Goal: Navigation & Orientation: Find specific page/section

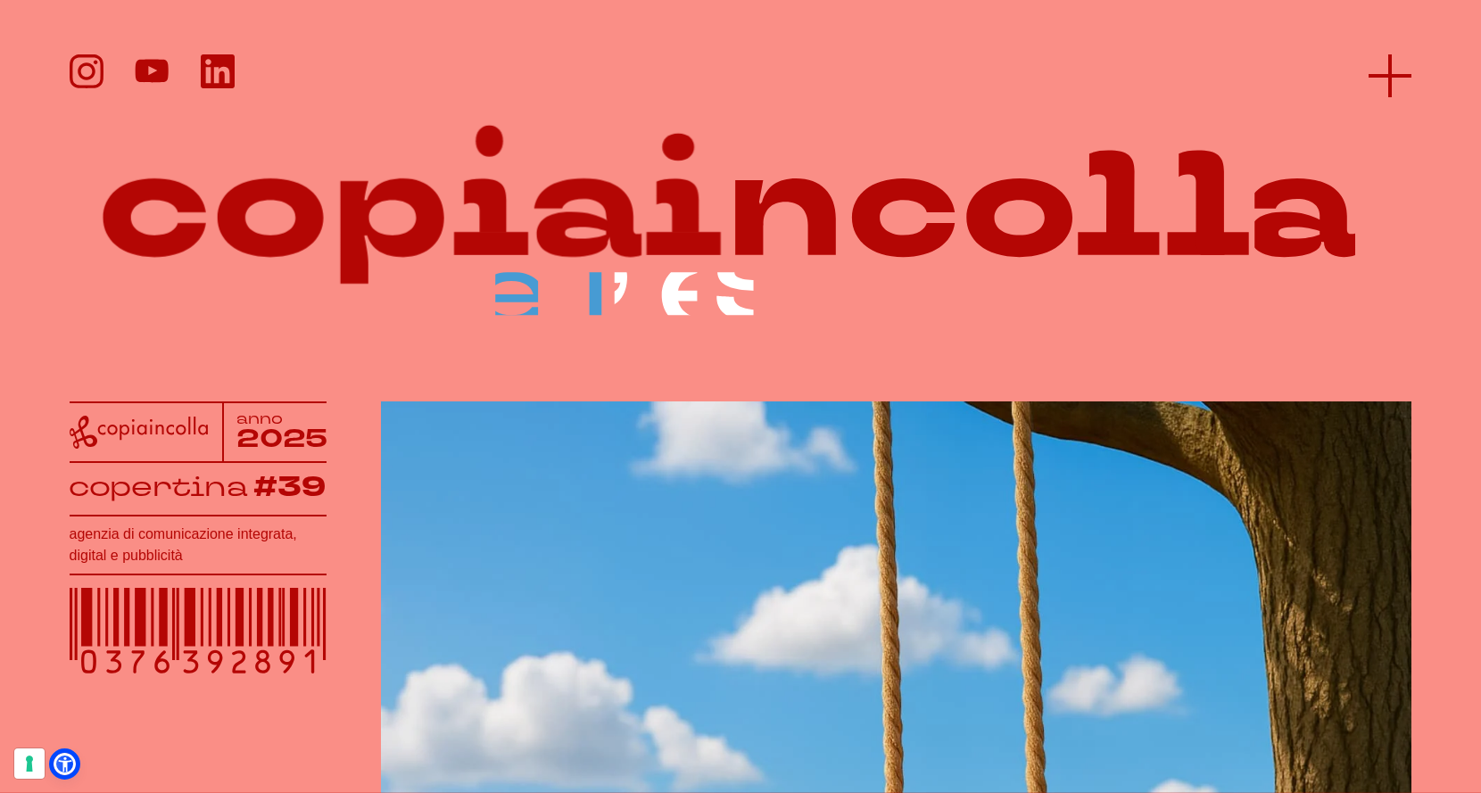
click at [1401, 69] on icon at bounding box center [1390, 75] width 43 height 43
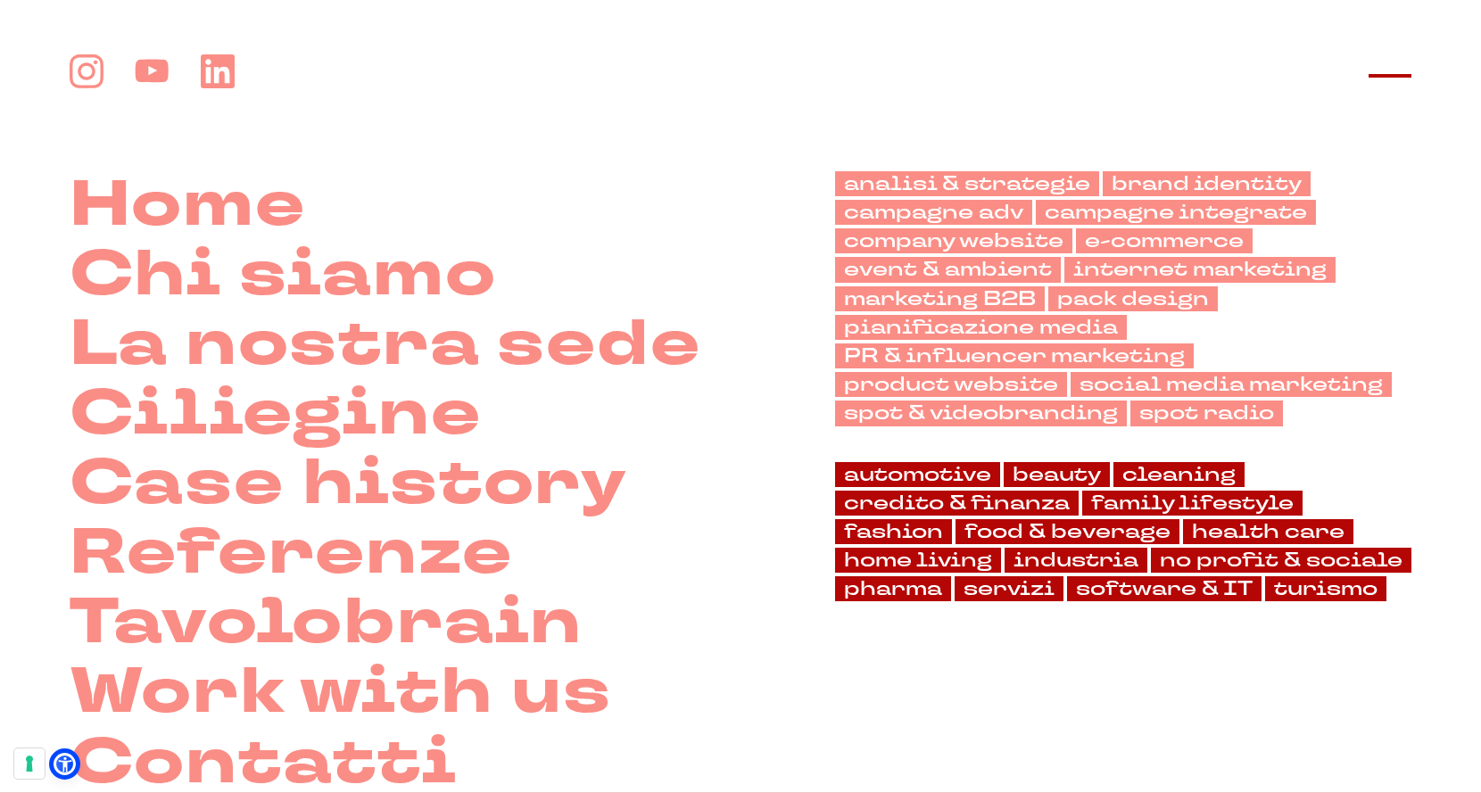
click at [1383, 79] on icon at bounding box center [1390, 75] width 43 height 43
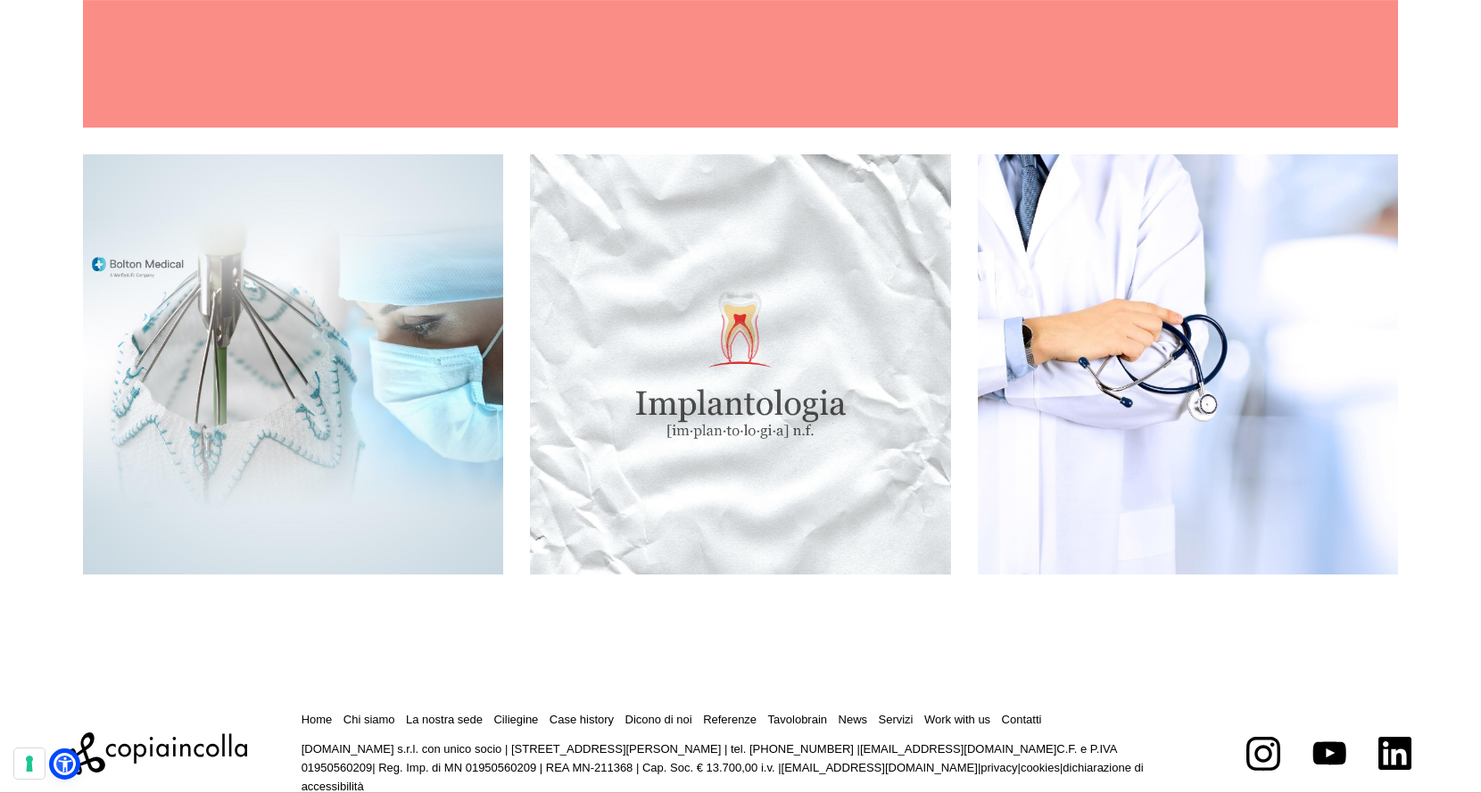
scroll to position [4826, 0]
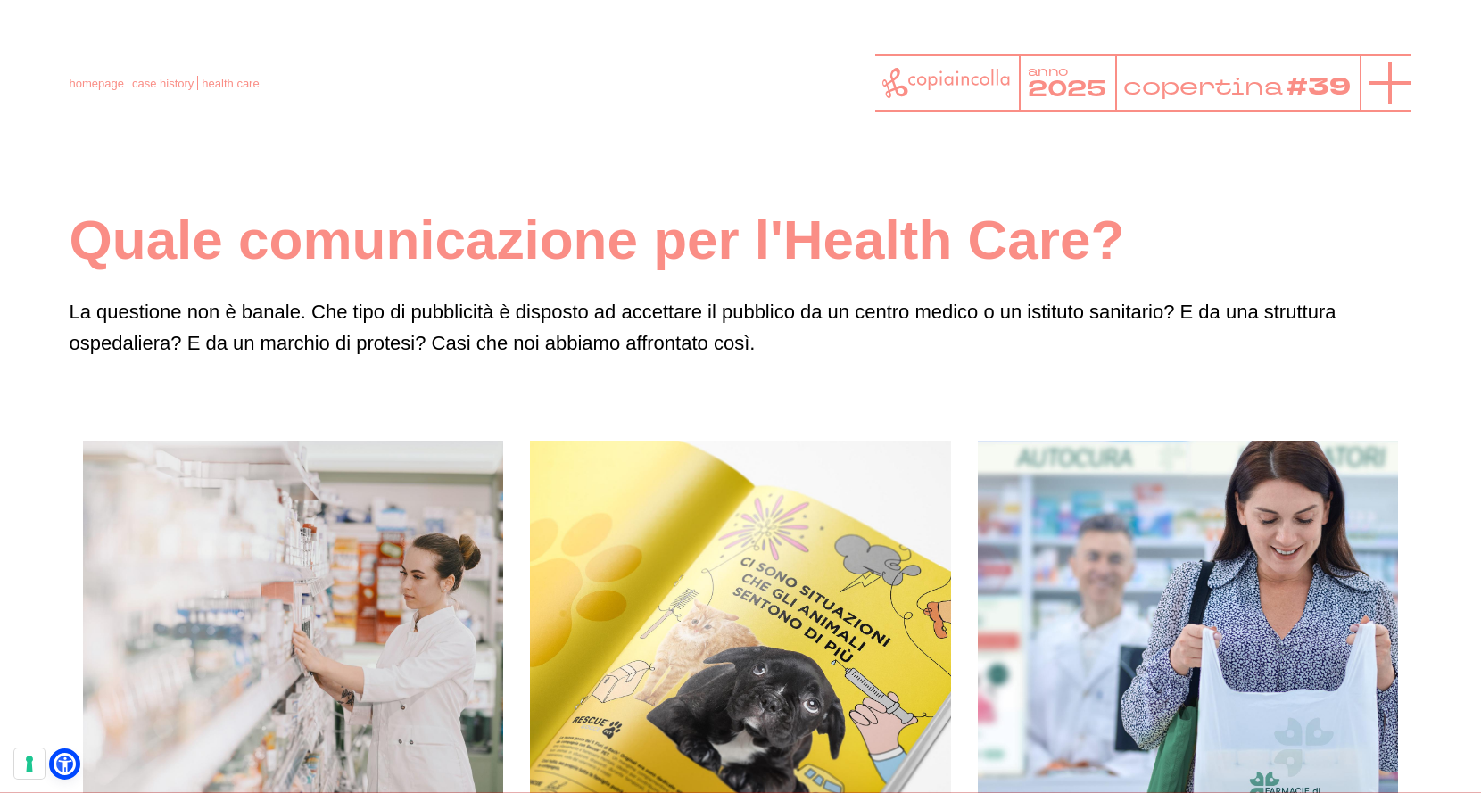
click at [1383, 83] on line at bounding box center [1390, 83] width 43 height 0
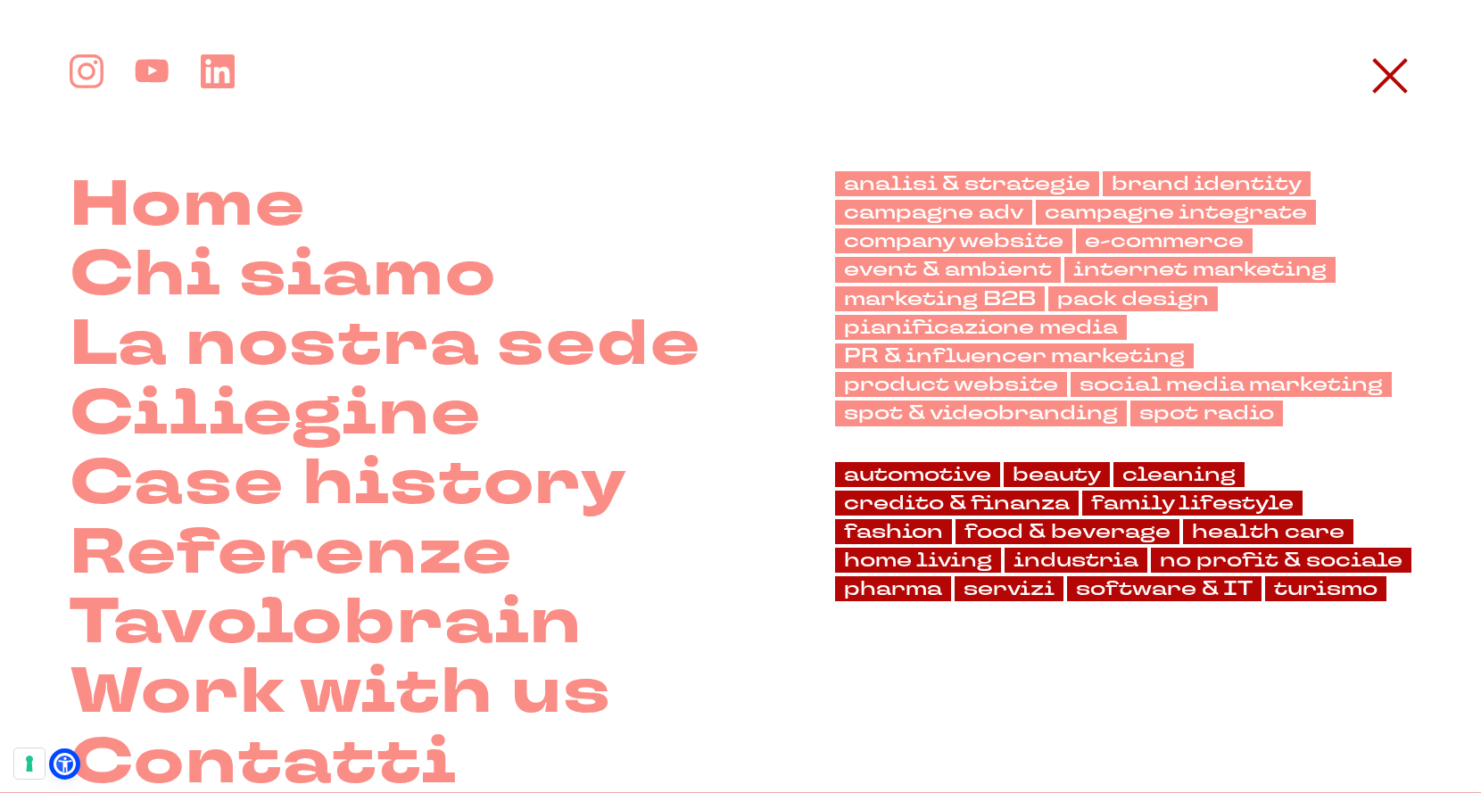
scroll to position [0, 0]
click at [918, 563] on link "home living" at bounding box center [918, 560] width 166 height 25
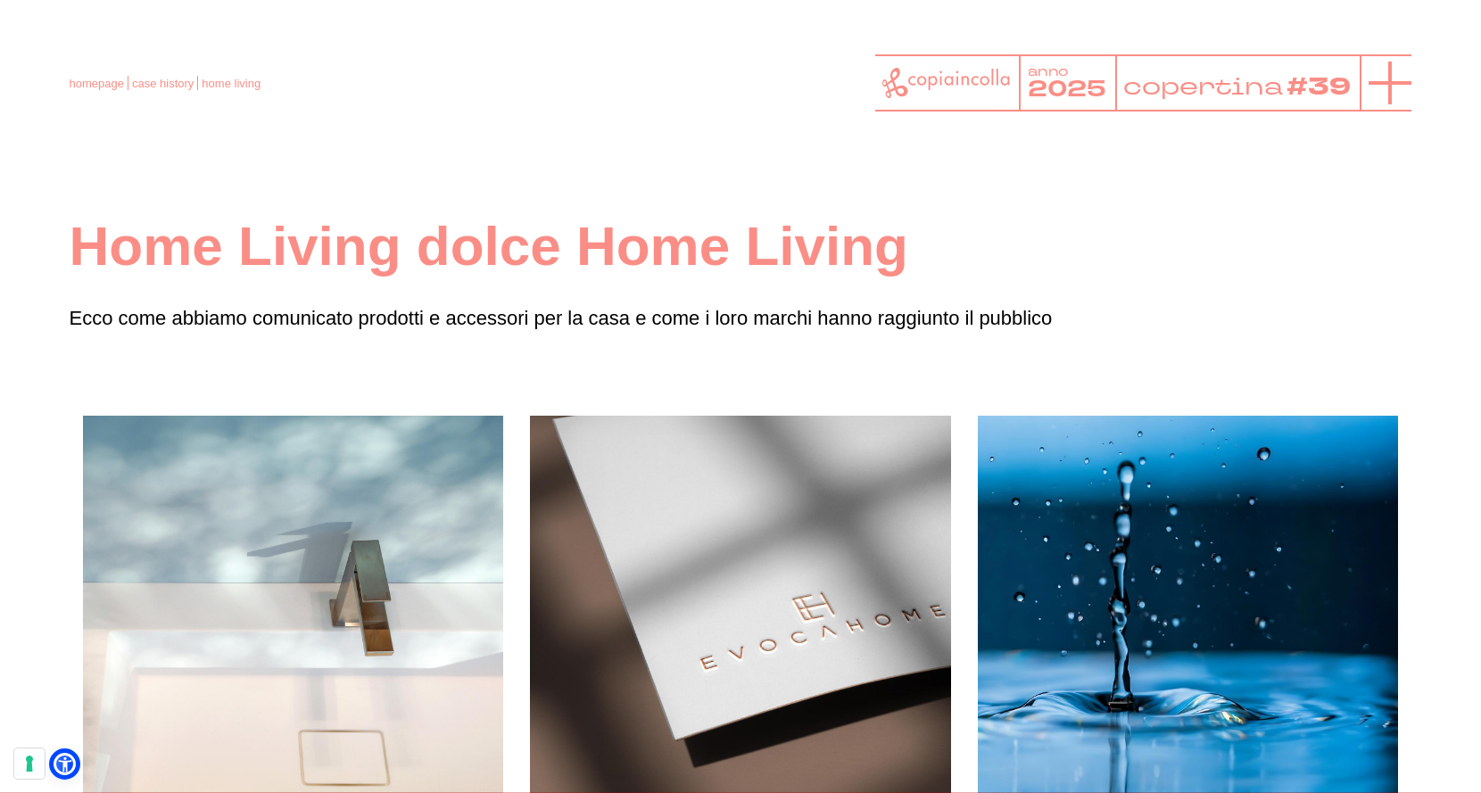
scroll to position [1, 0]
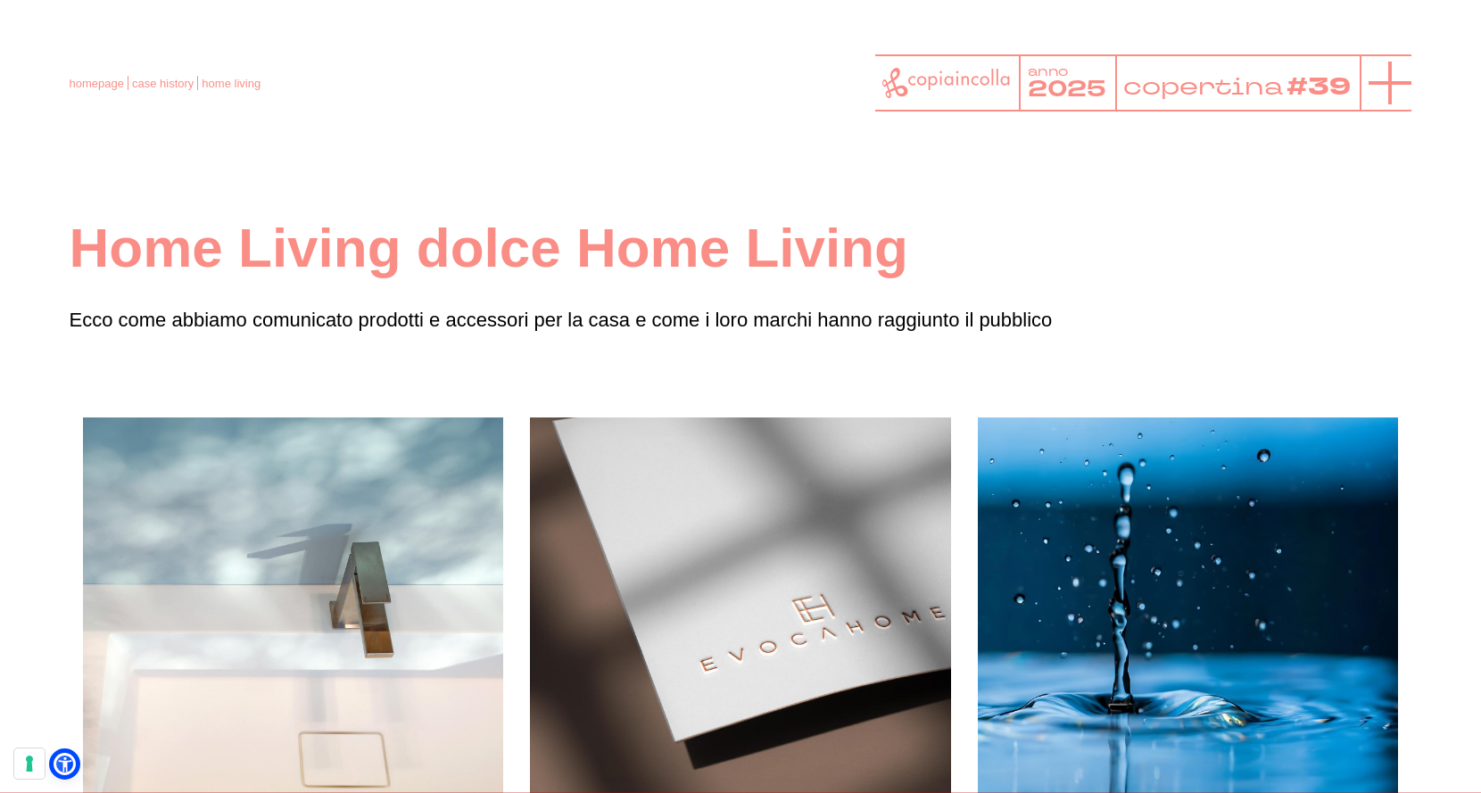
click at [1397, 74] on icon at bounding box center [1390, 83] width 43 height 43
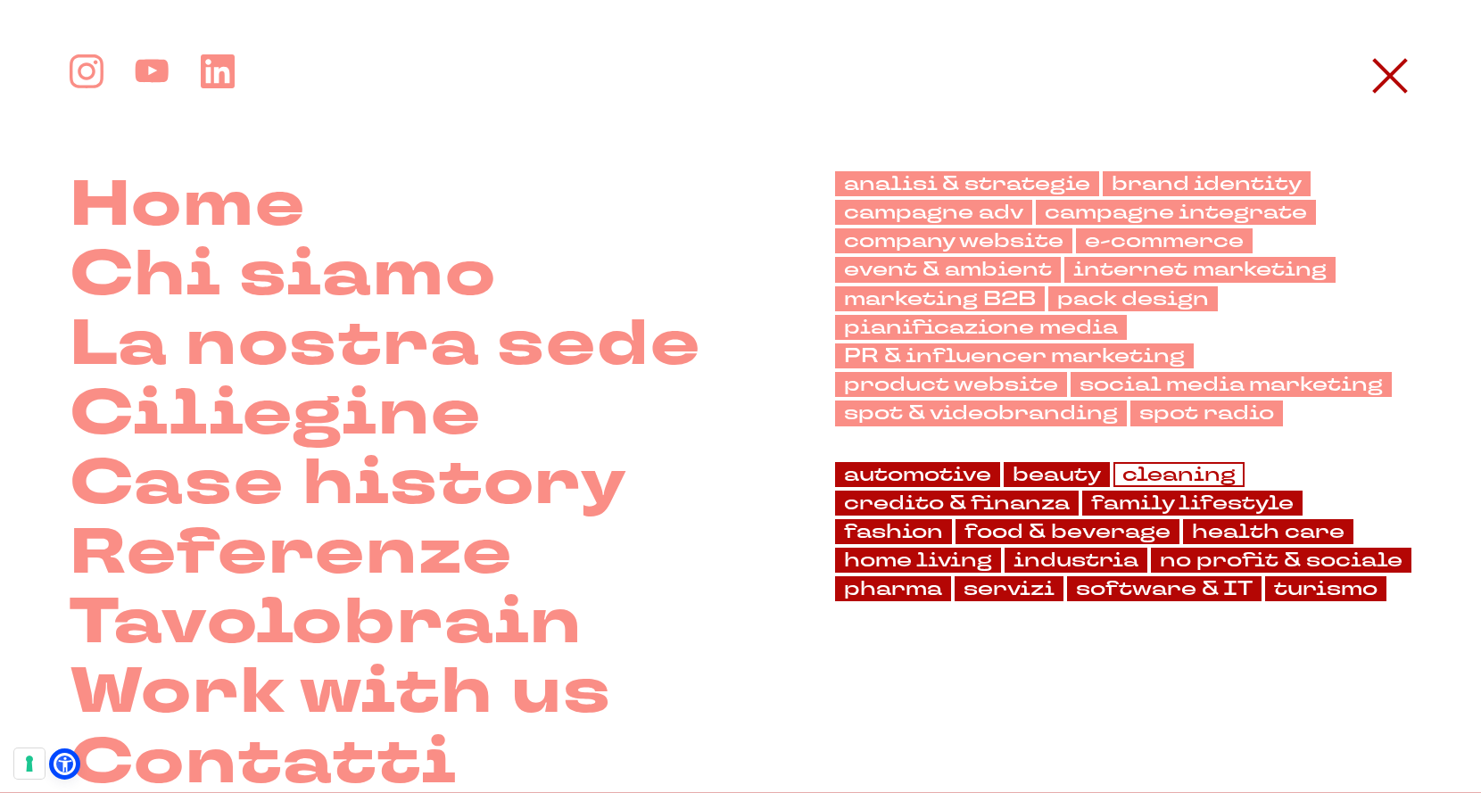
click at [1189, 472] on link "cleaning" at bounding box center [1178, 474] width 131 height 25
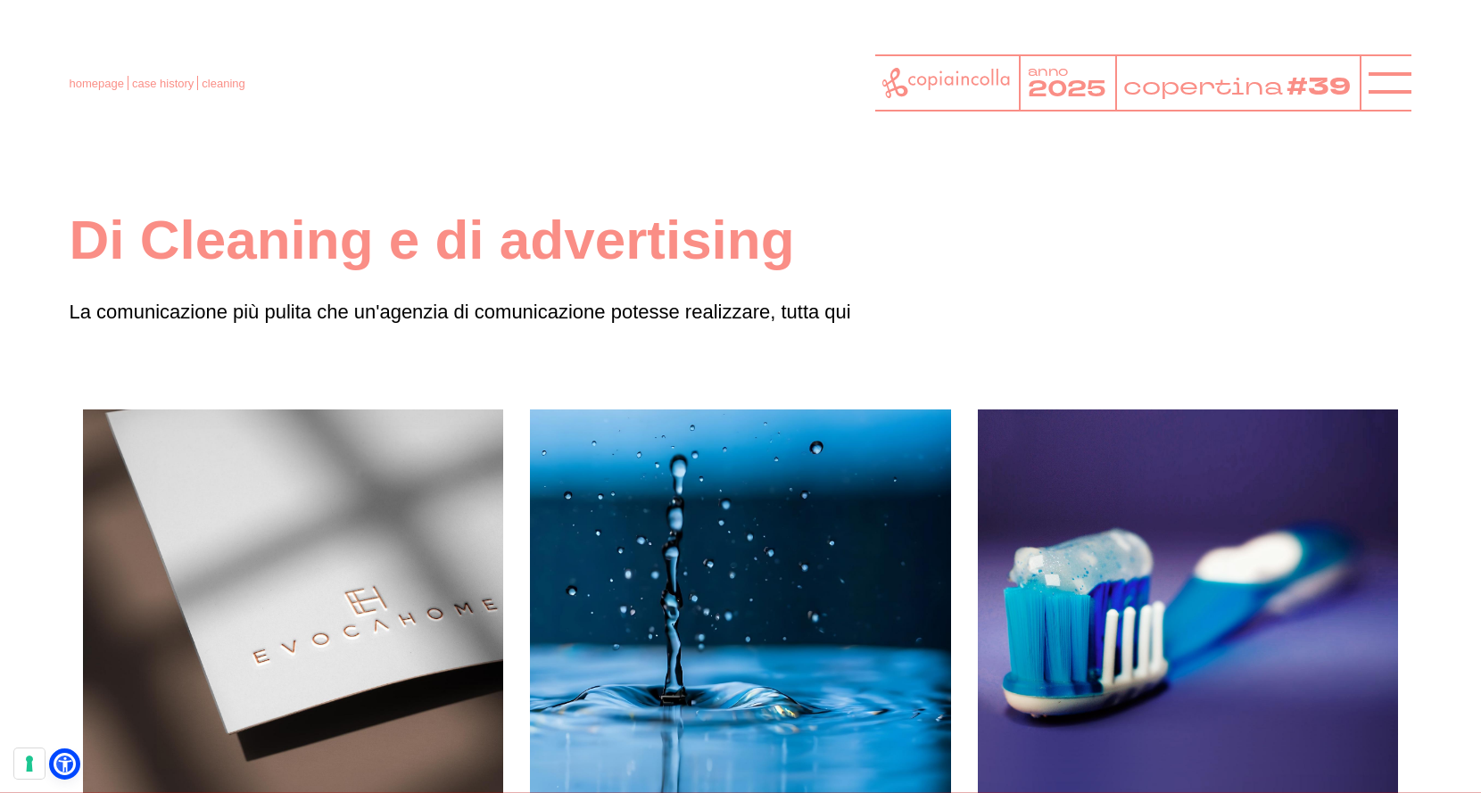
scroll to position [5, 0]
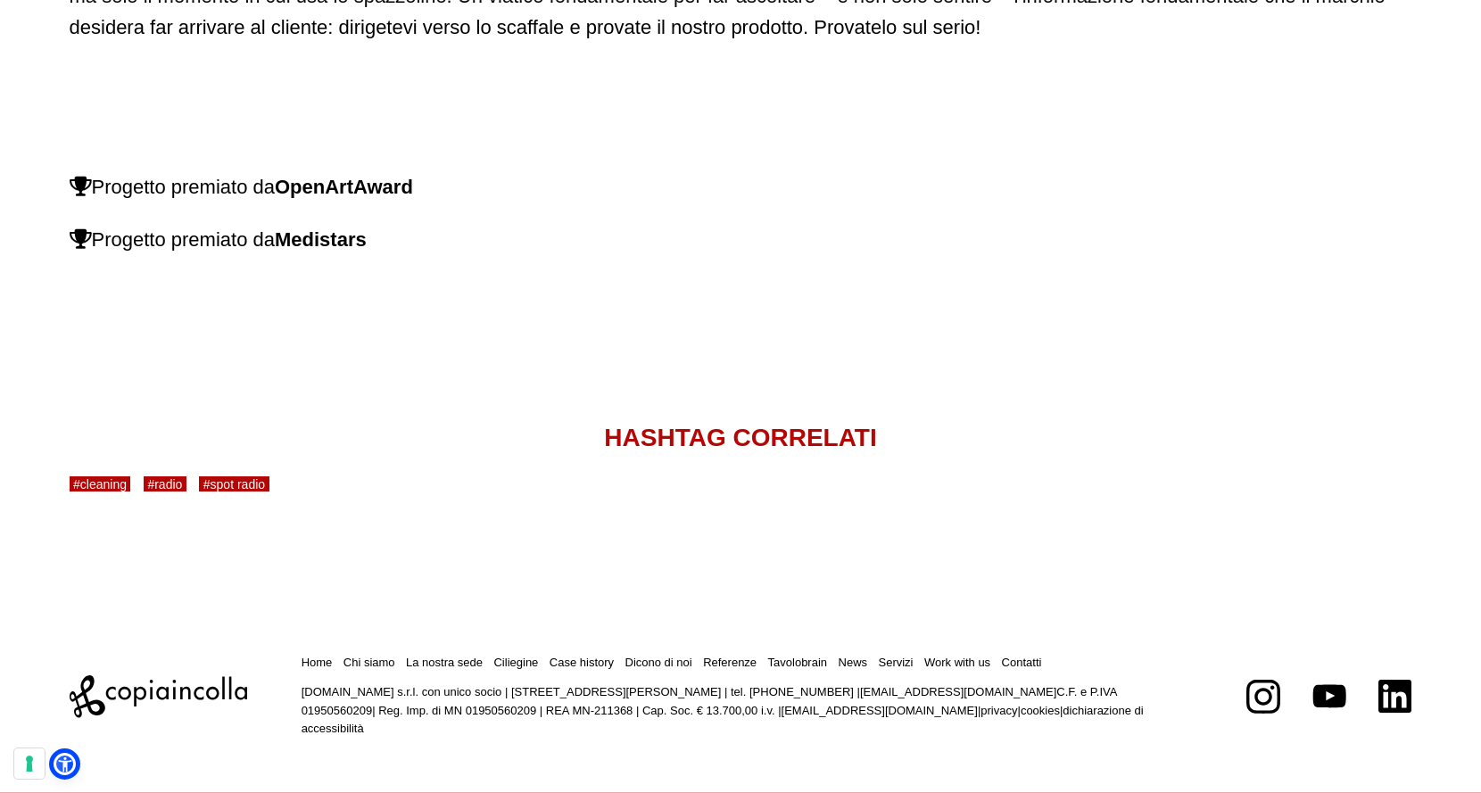
scroll to position [2265, 0]
